Goal: Download file/media

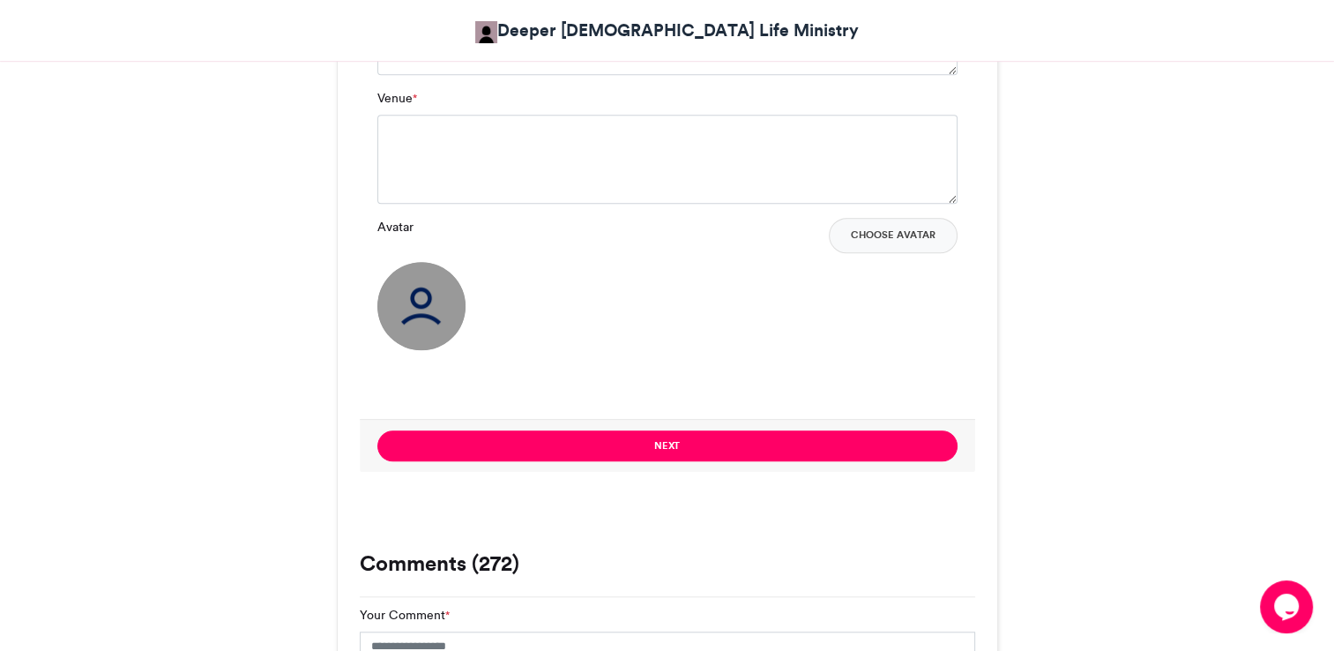
scroll to position [1399, 0]
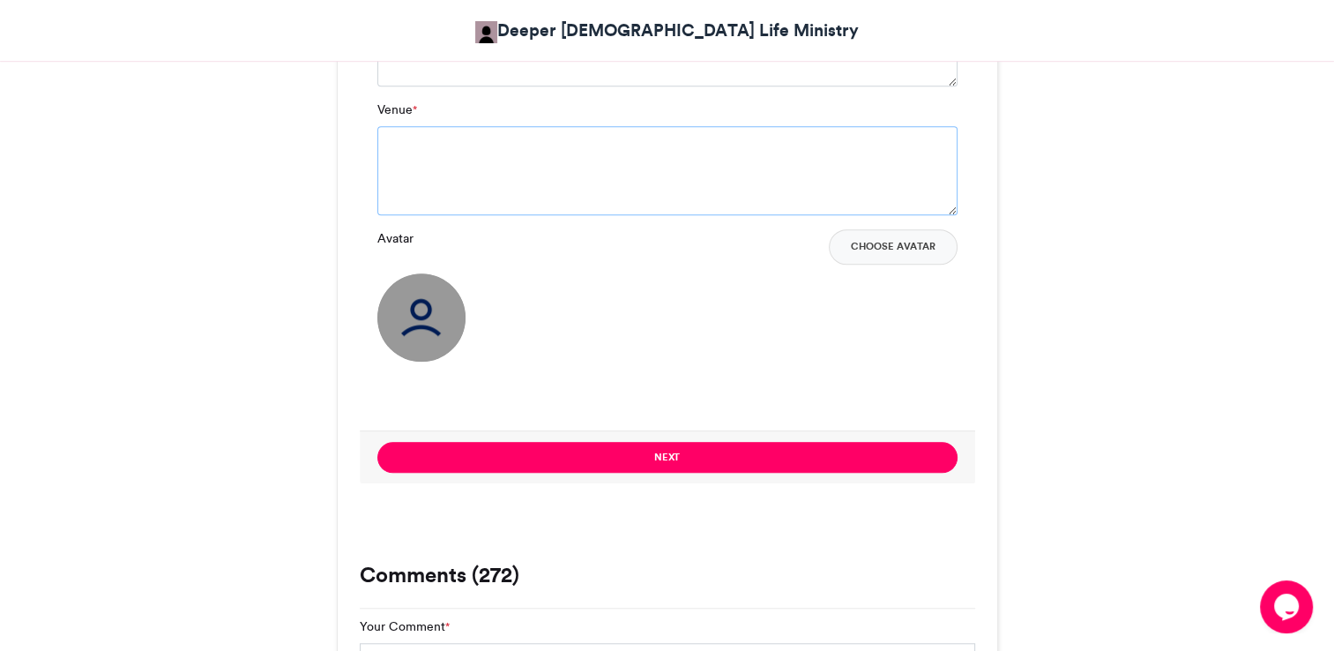
click at [596, 157] on textarea "Venue *" at bounding box center [667, 170] width 580 height 88
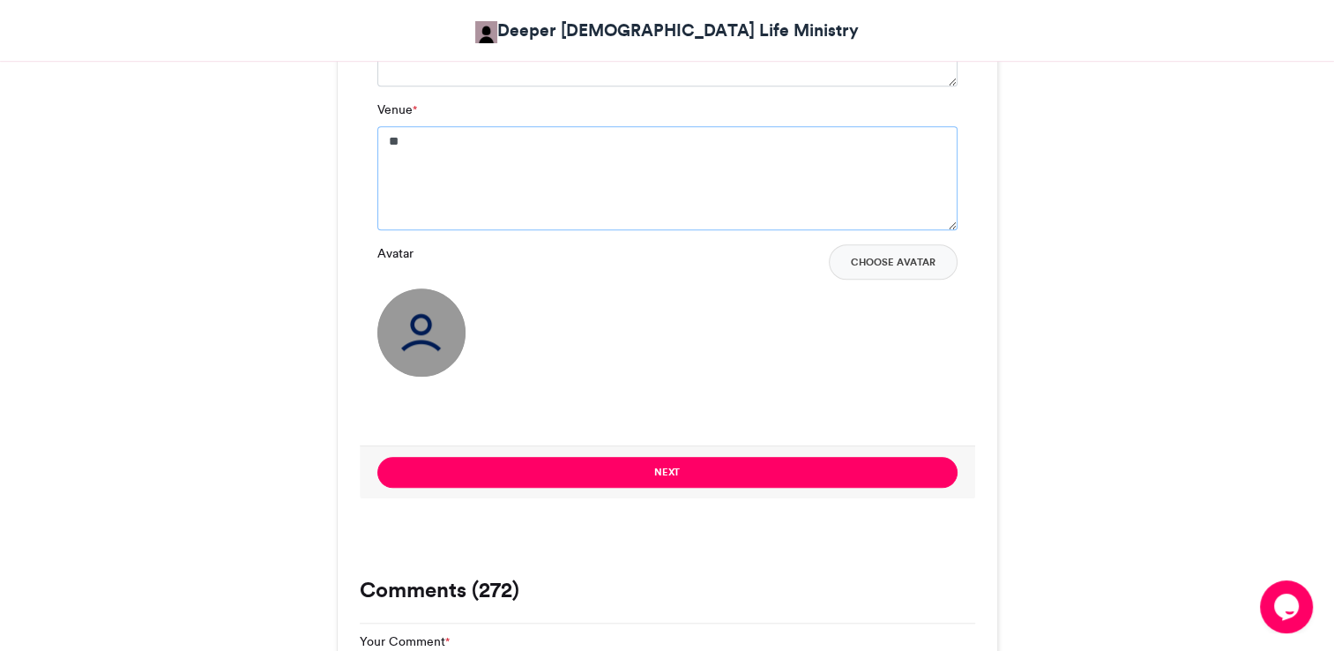
type textarea "*"
type textarea "**********"
click at [428, 340] on img at bounding box center [421, 332] width 88 height 88
click at [688, 272] on button "Choose Avatar" at bounding box center [893, 261] width 129 height 35
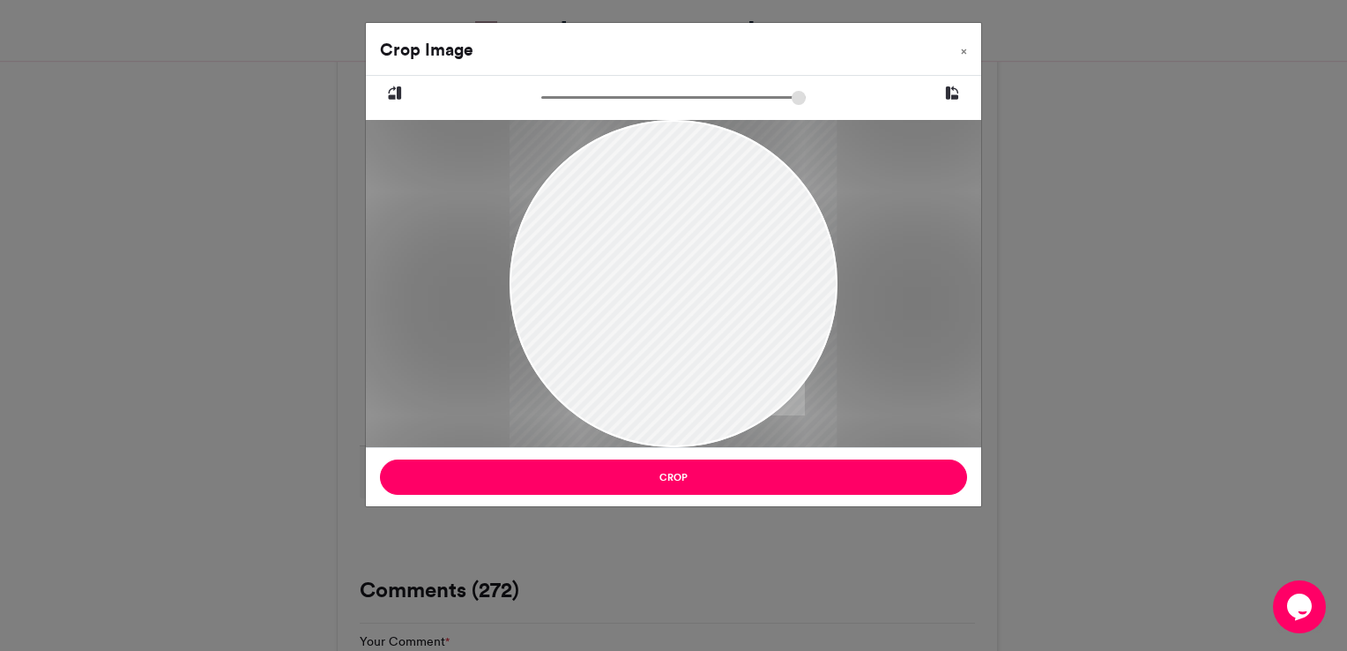
drag, startPoint x: 716, startPoint y: 319, endPoint x: 736, endPoint y: 511, distance: 193.3
click at [688, 511] on div "Crop Image × Crop" at bounding box center [673, 325] width 1347 height 651
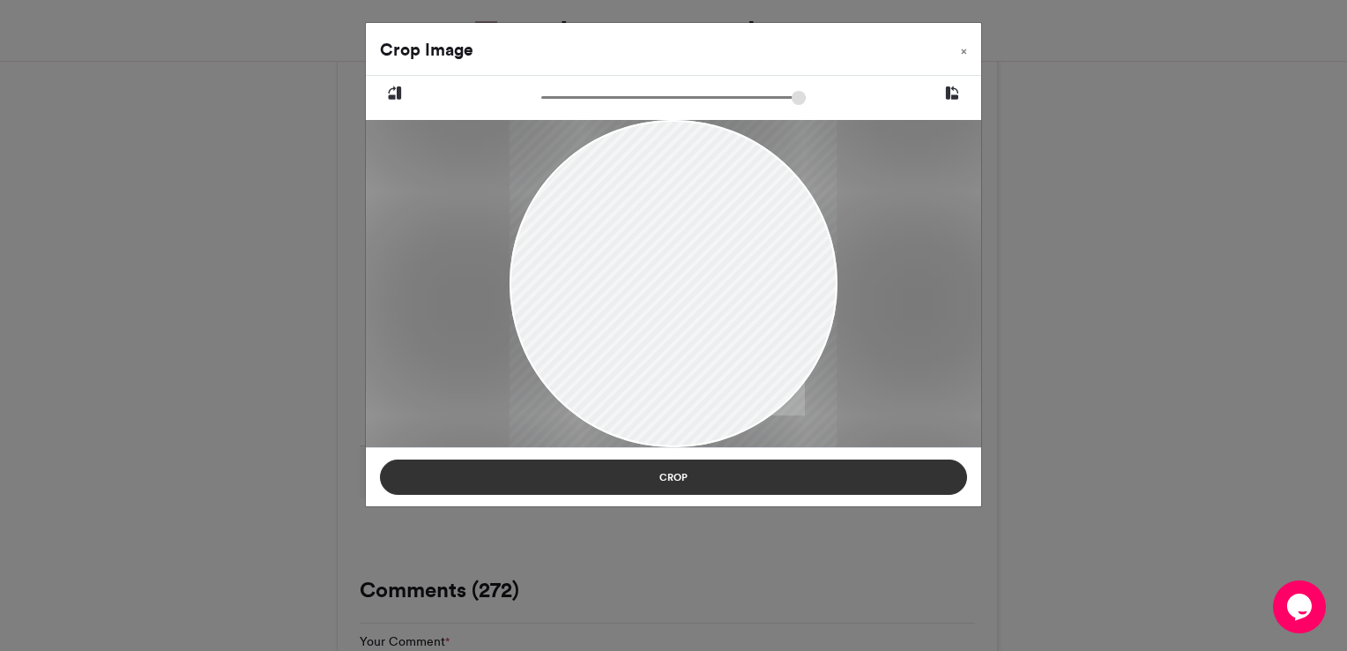
click at [688, 474] on button "Crop" at bounding box center [673, 476] width 587 height 35
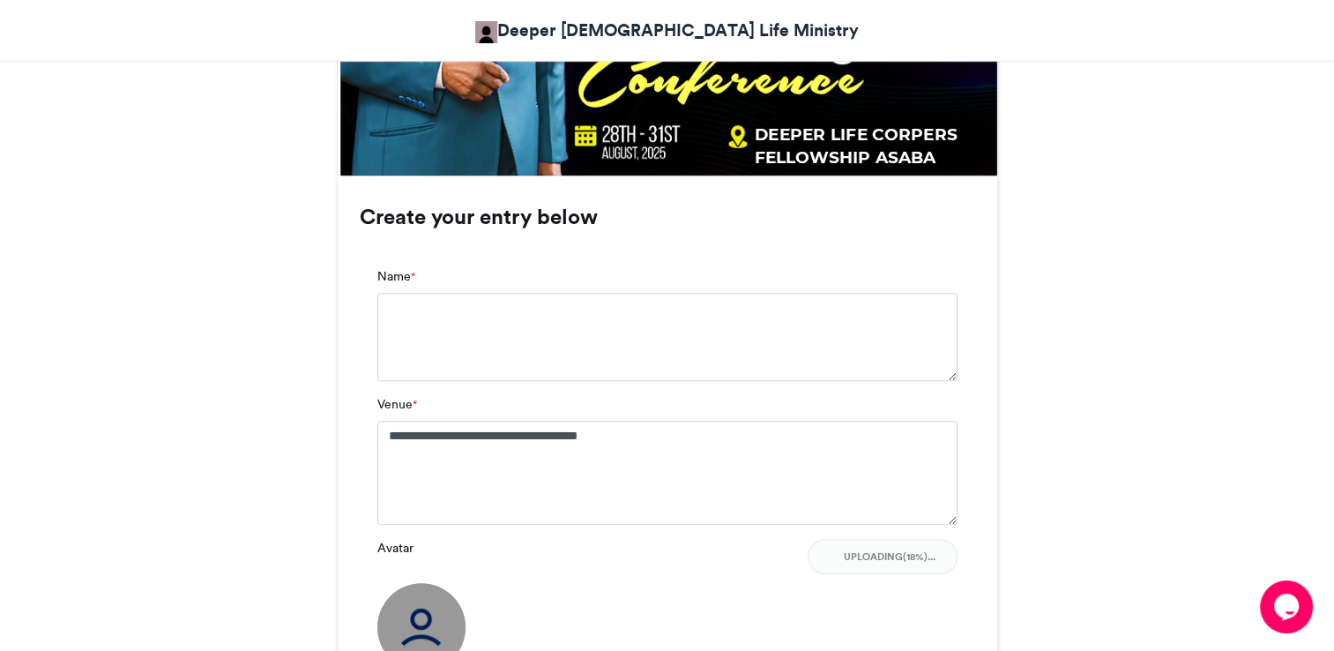
scroll to position [1093, 0]
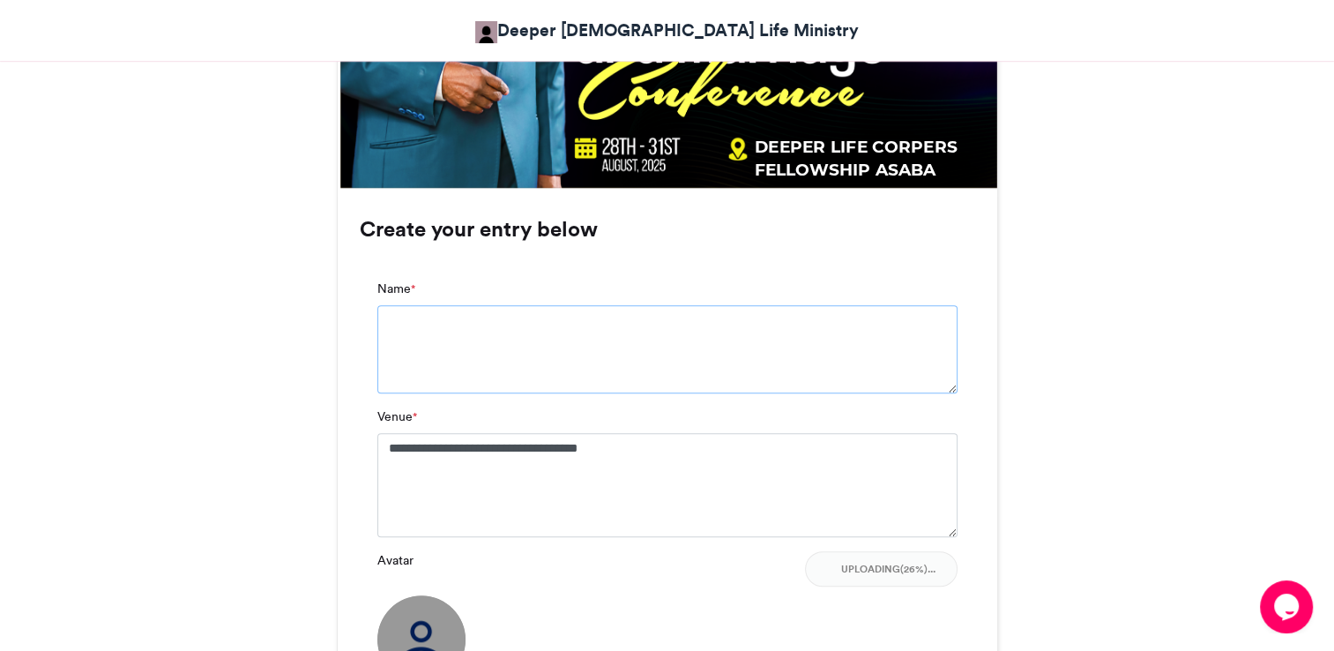
click at [688, 358] on textarea "Name *" at bounding box center [667, 349] width 580 height 88
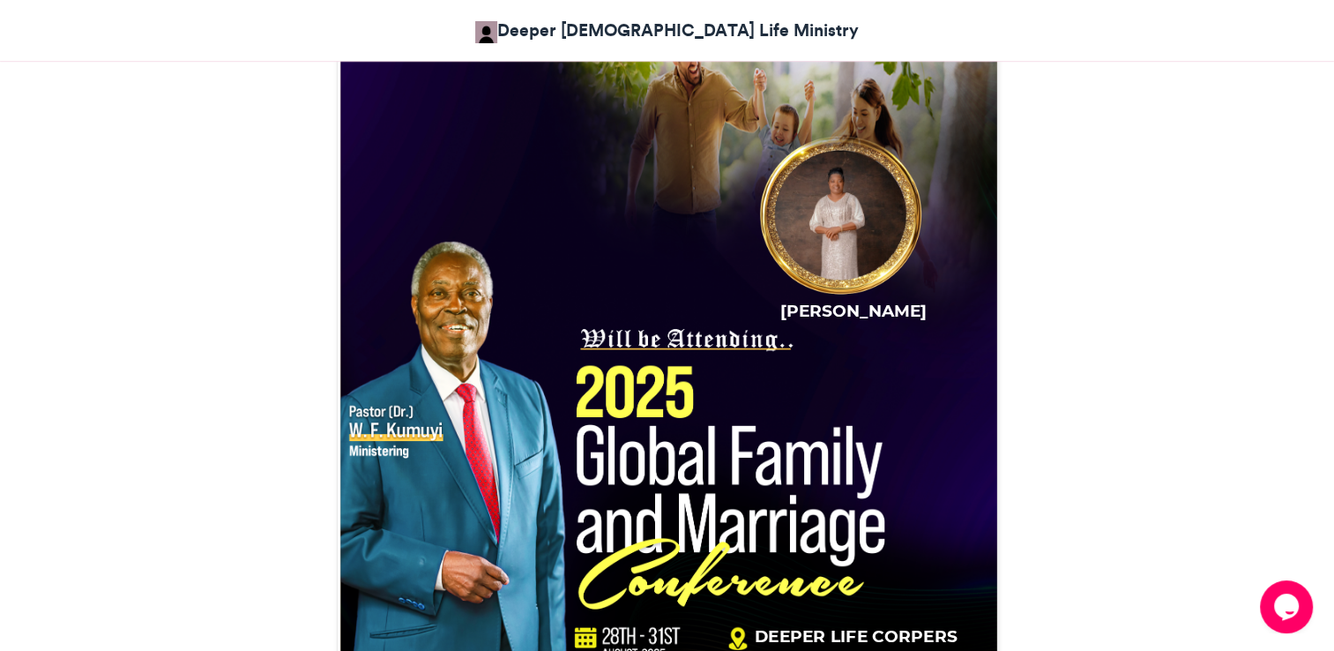
scroll to position [623, 0]
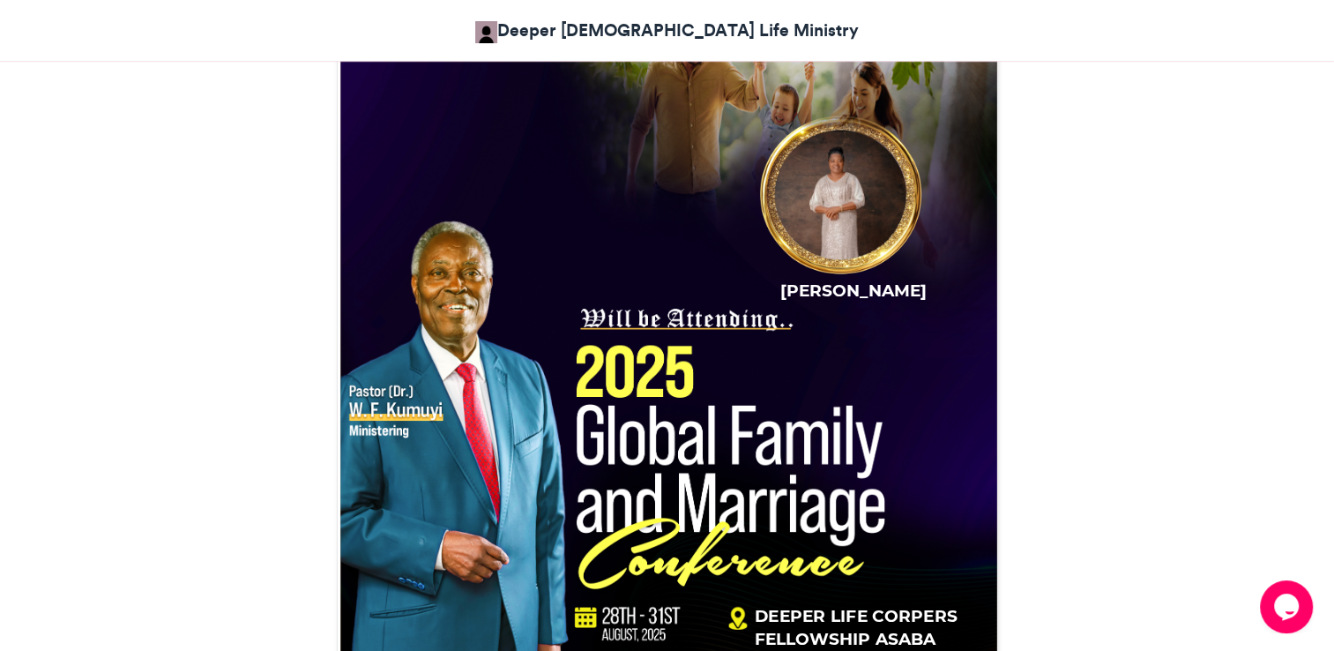
type textarea "**********"
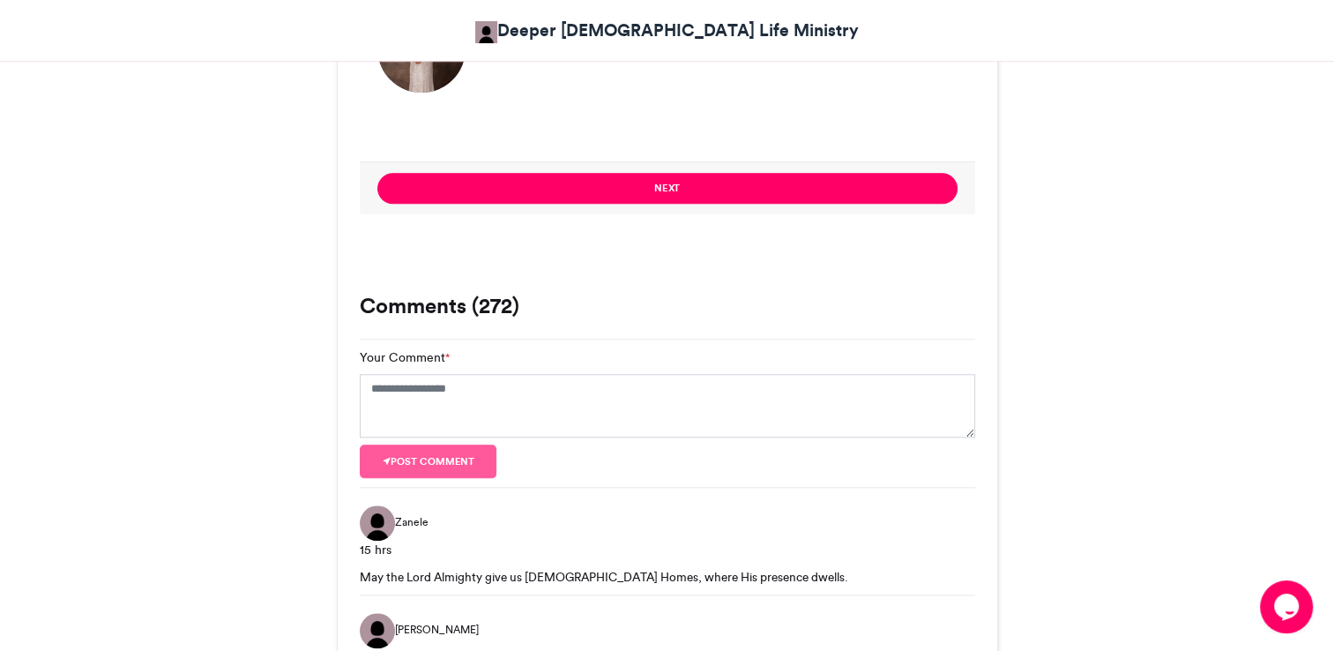
scroll to position [1753, 0]
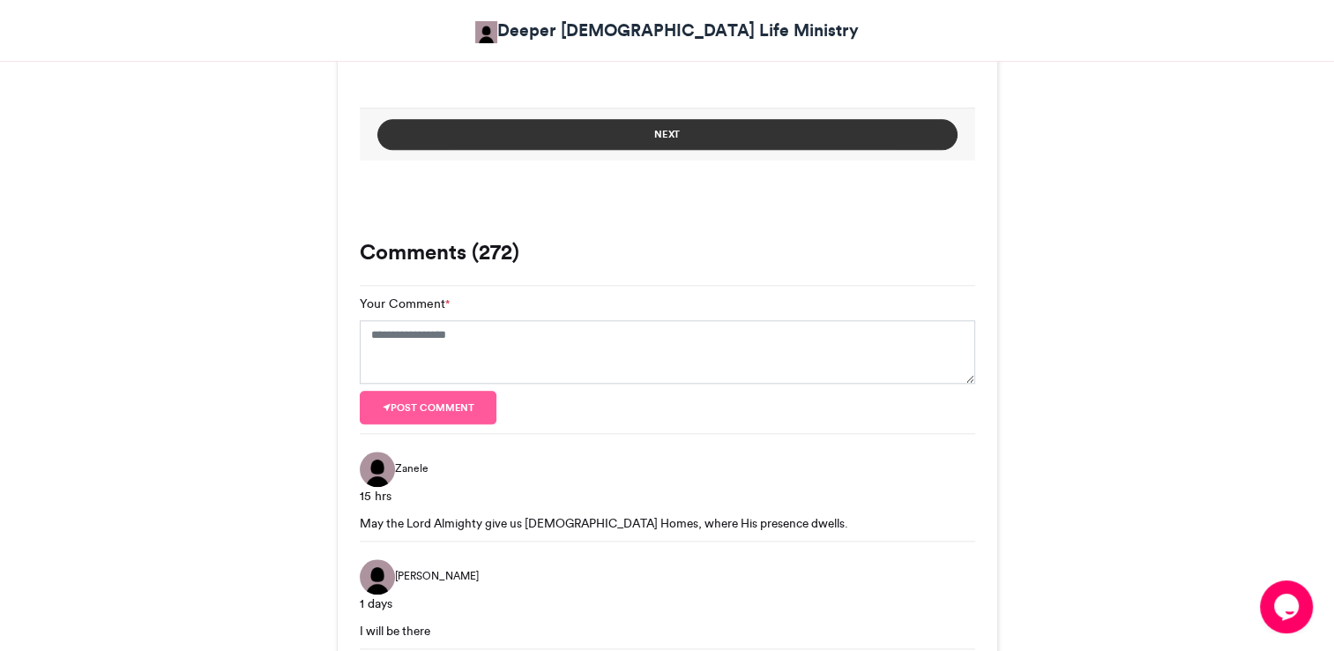
click at [688, 139] on button "Next" at bounding box center [667, 134] width 580 height 31
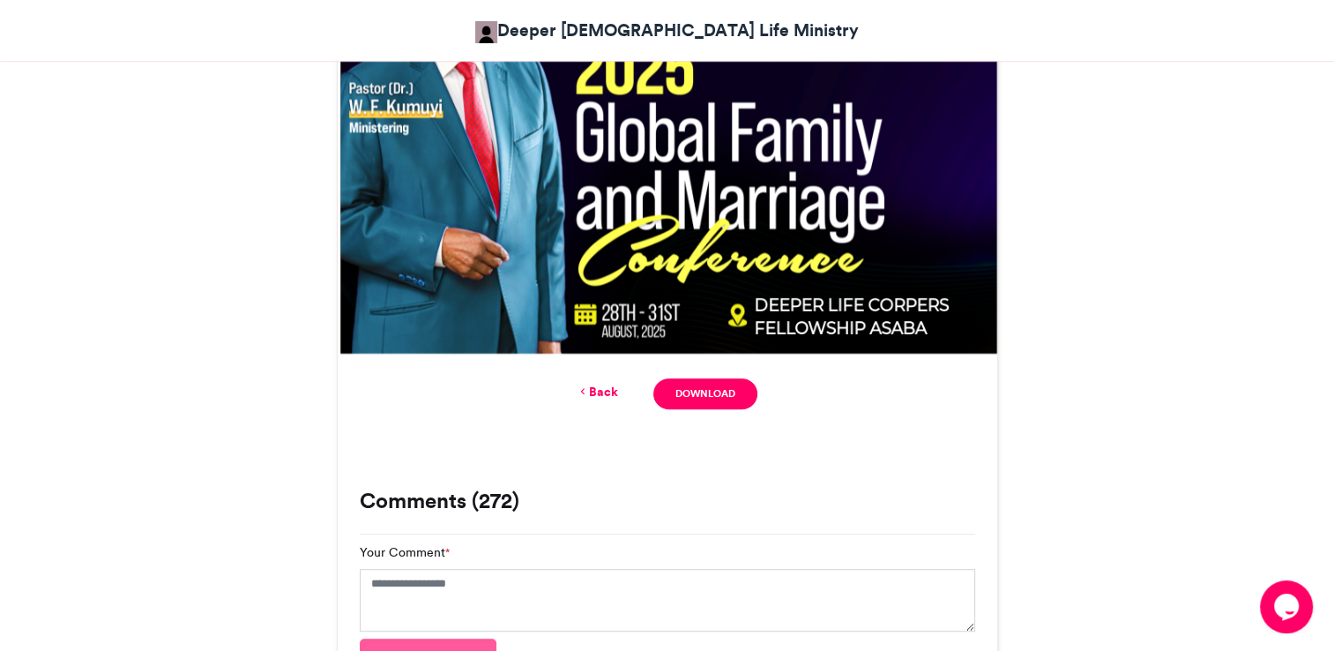
scroll to position [946, 0]
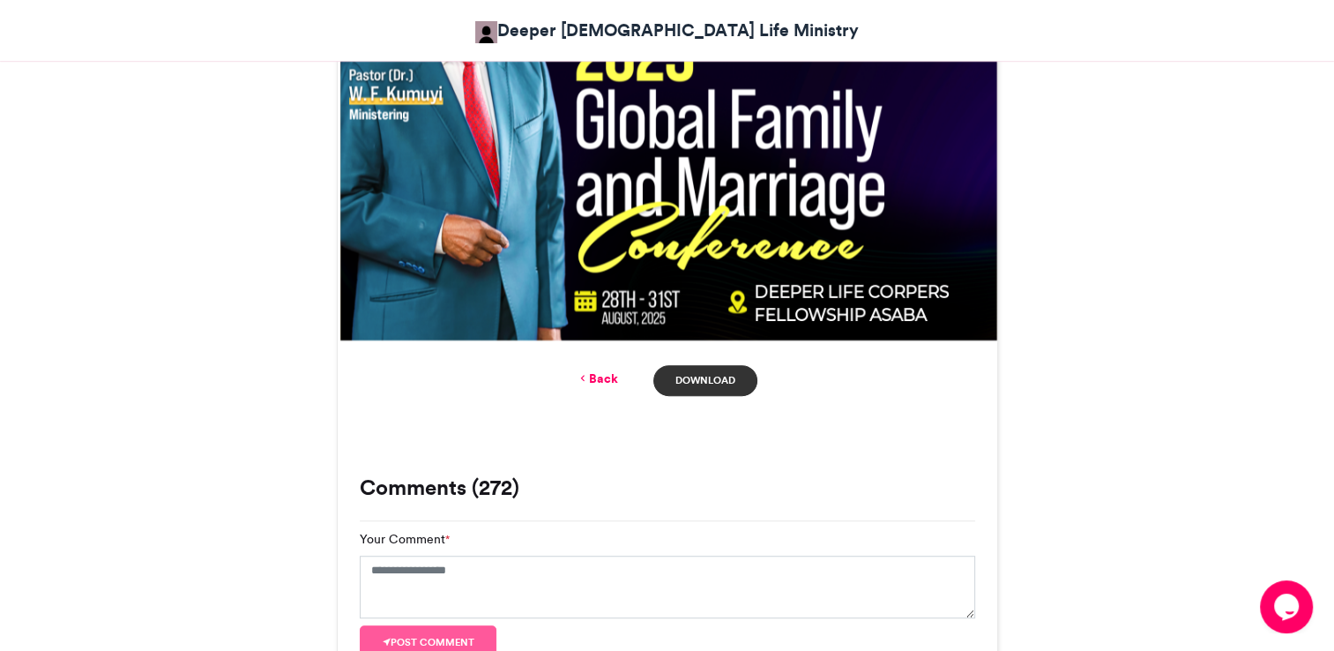
click at [688, 393] on link "Download" at bounding box center [704, 380] width 103 height 31
click at [688, 376] on link "Download" at bounding box center [704, 380] width 103 height 31
